Goal: Contribute content: Contribute content

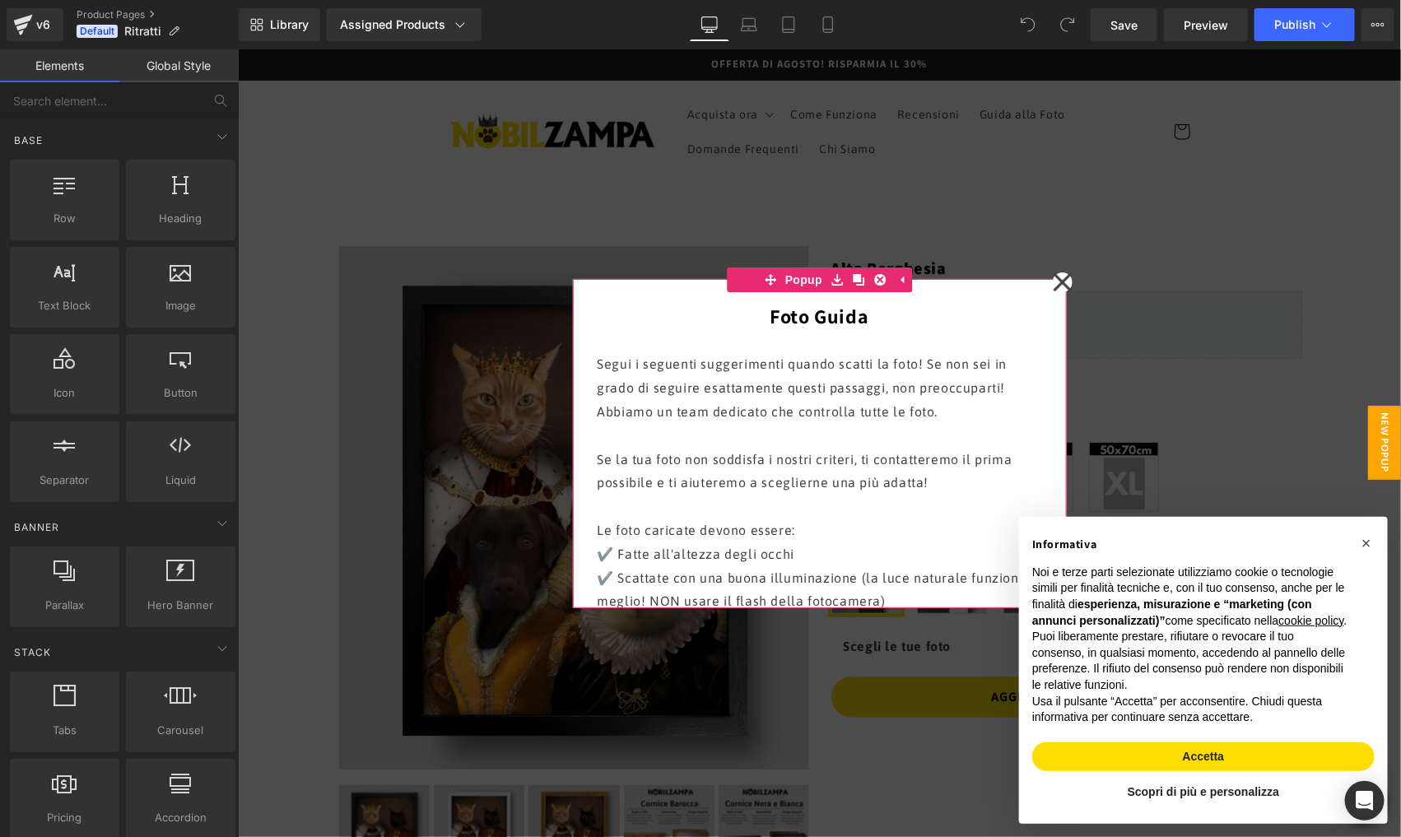
click at [1059, 277] on icon at bounding box center [1062, 281] width 20 height 82
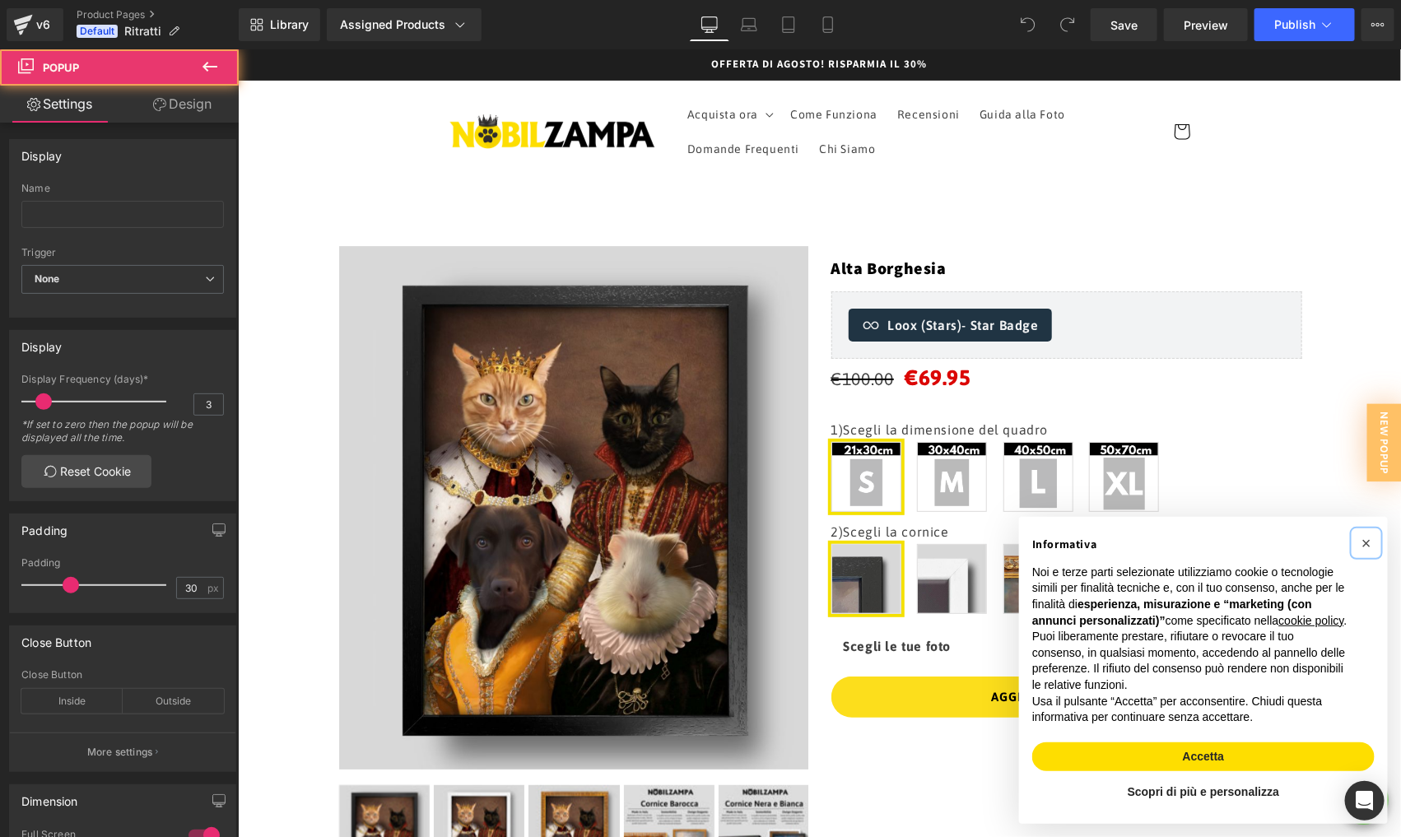
drag, startPoint x: 1364, startPoint y: 531, endPoint x: 1148, endPoint y: 493, distance: 219.0
click at [1363, 533] on span "×" at bounding box center [1366, 542] width 10 height 18
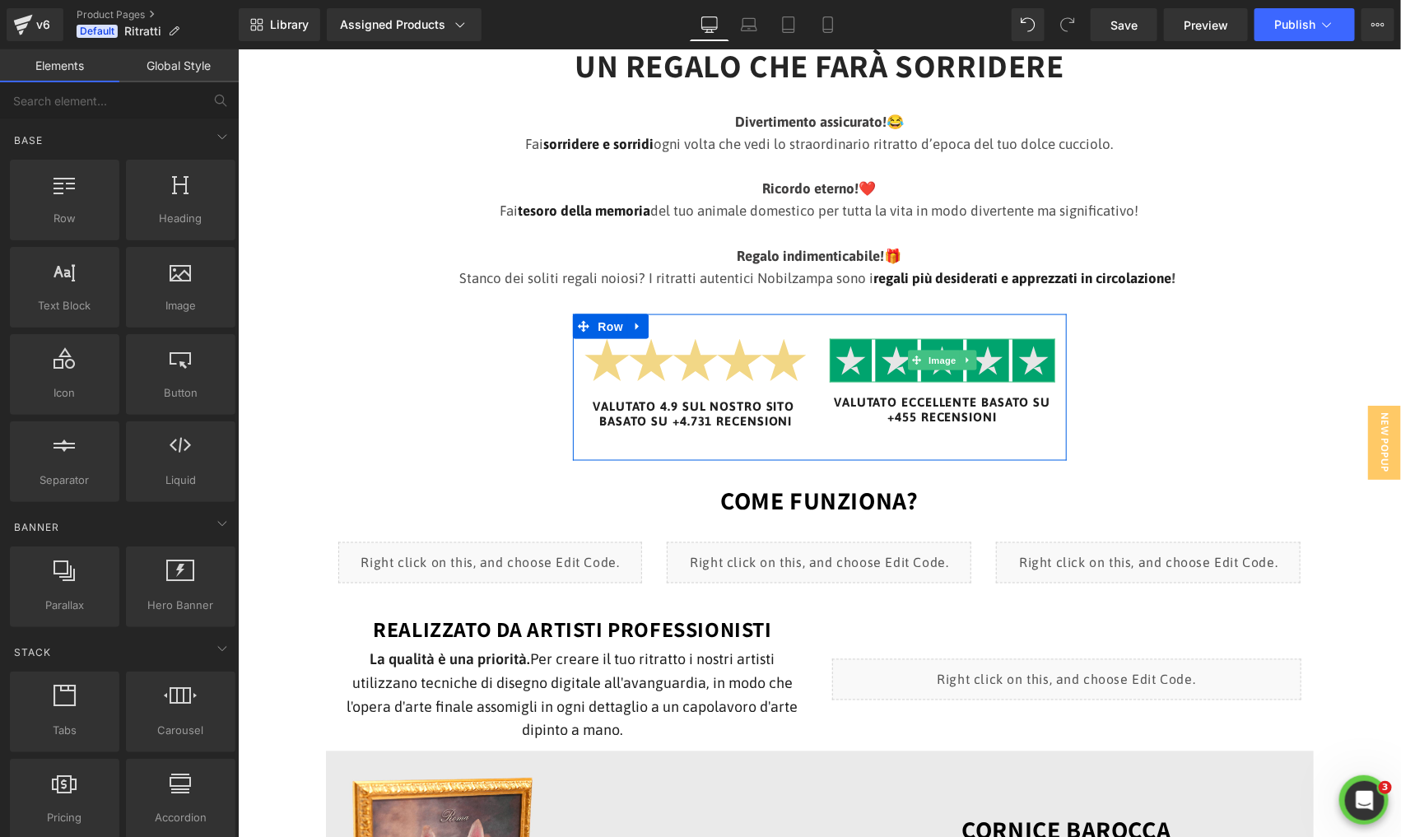
click at [935, 367] on span "Image" at bounding box center [942, 361] width 35 height 20
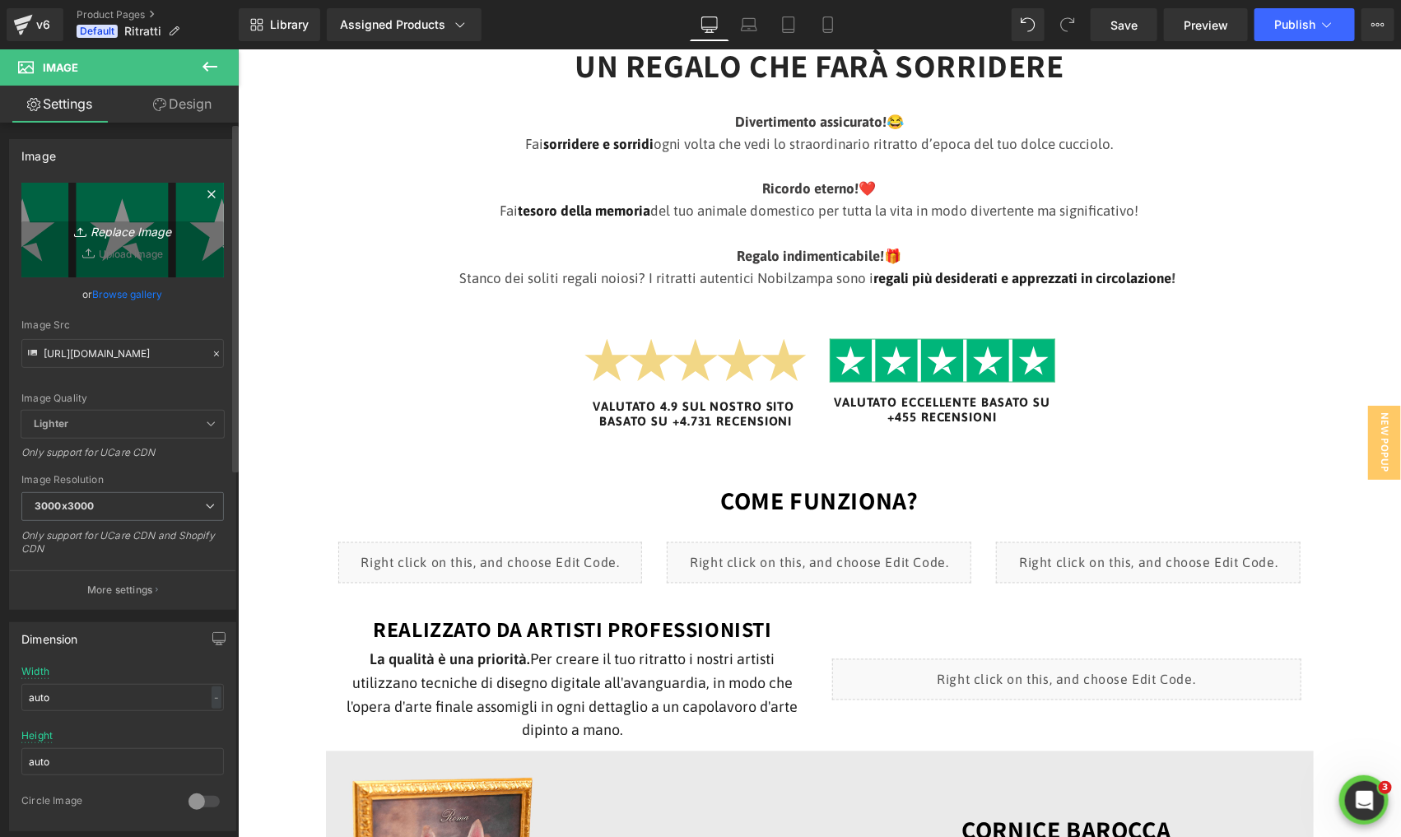
click at [143, 231] on icon "Replace Image" at bounding box center [123, 230] width 132 height 21
type input "C:\fakepath\5 stelle.png"
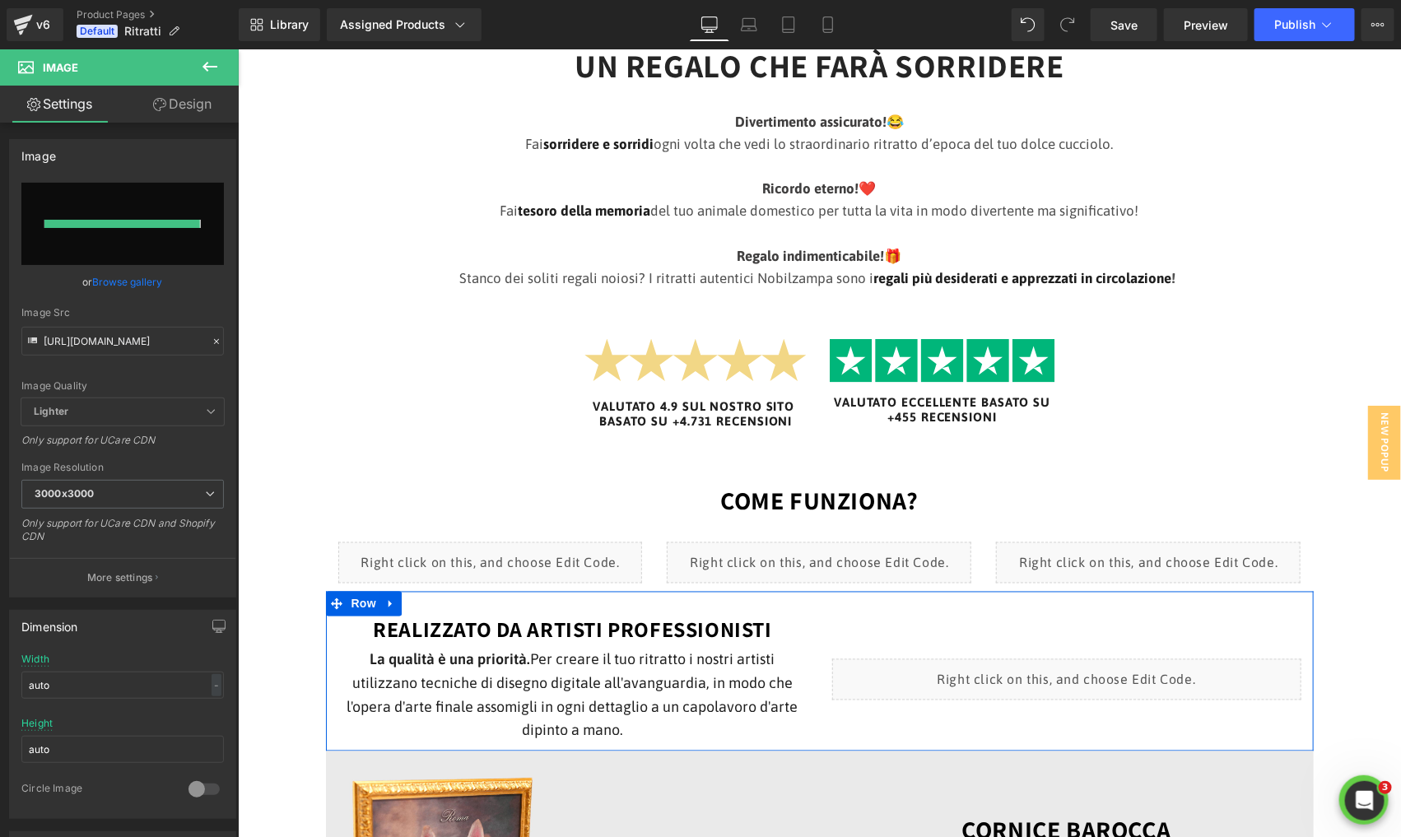
type input "[URL][DOMAIN_NAME]"
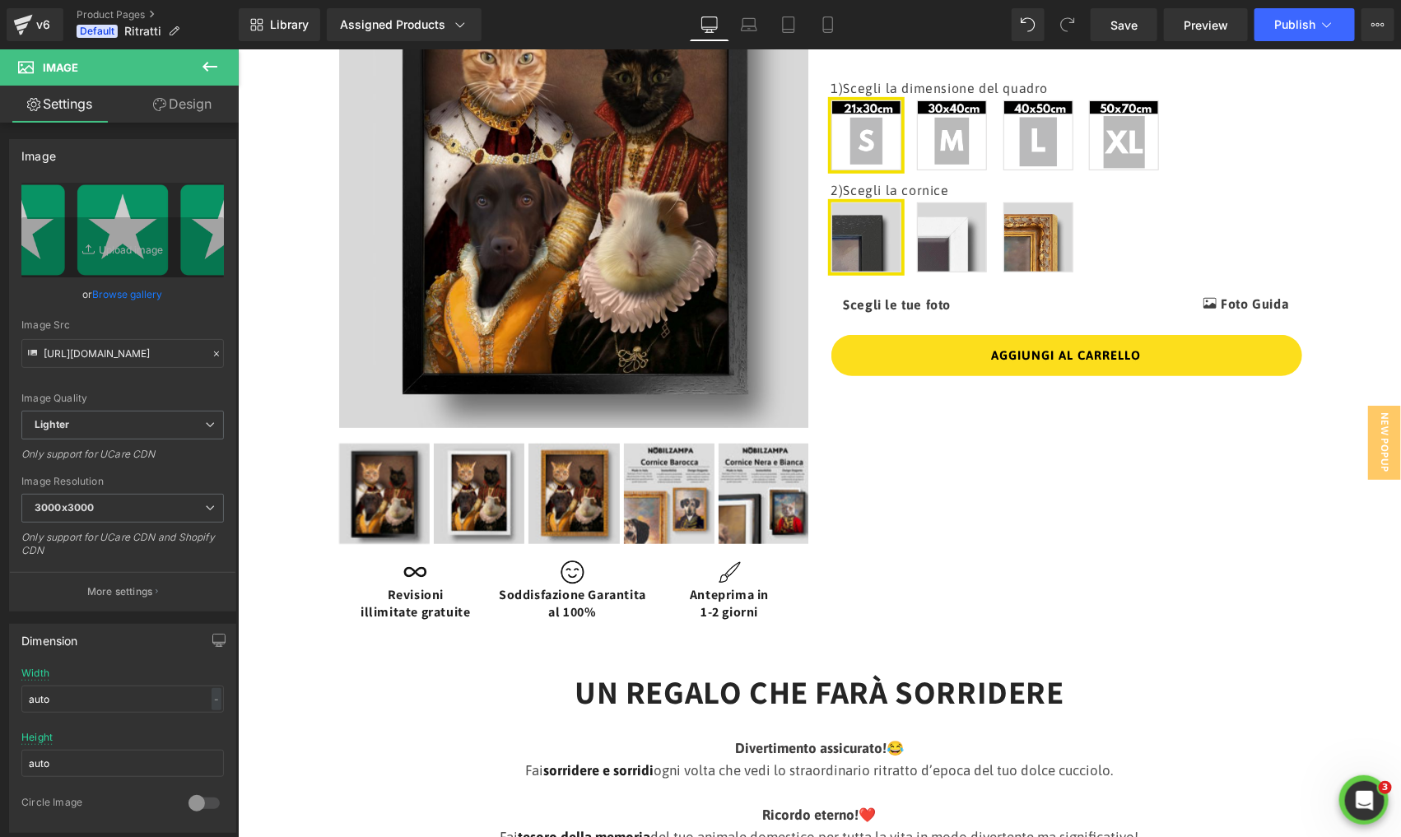
scroll to position [338, 0]
